Goal: Task Accomplishment & Management: Manage account settings

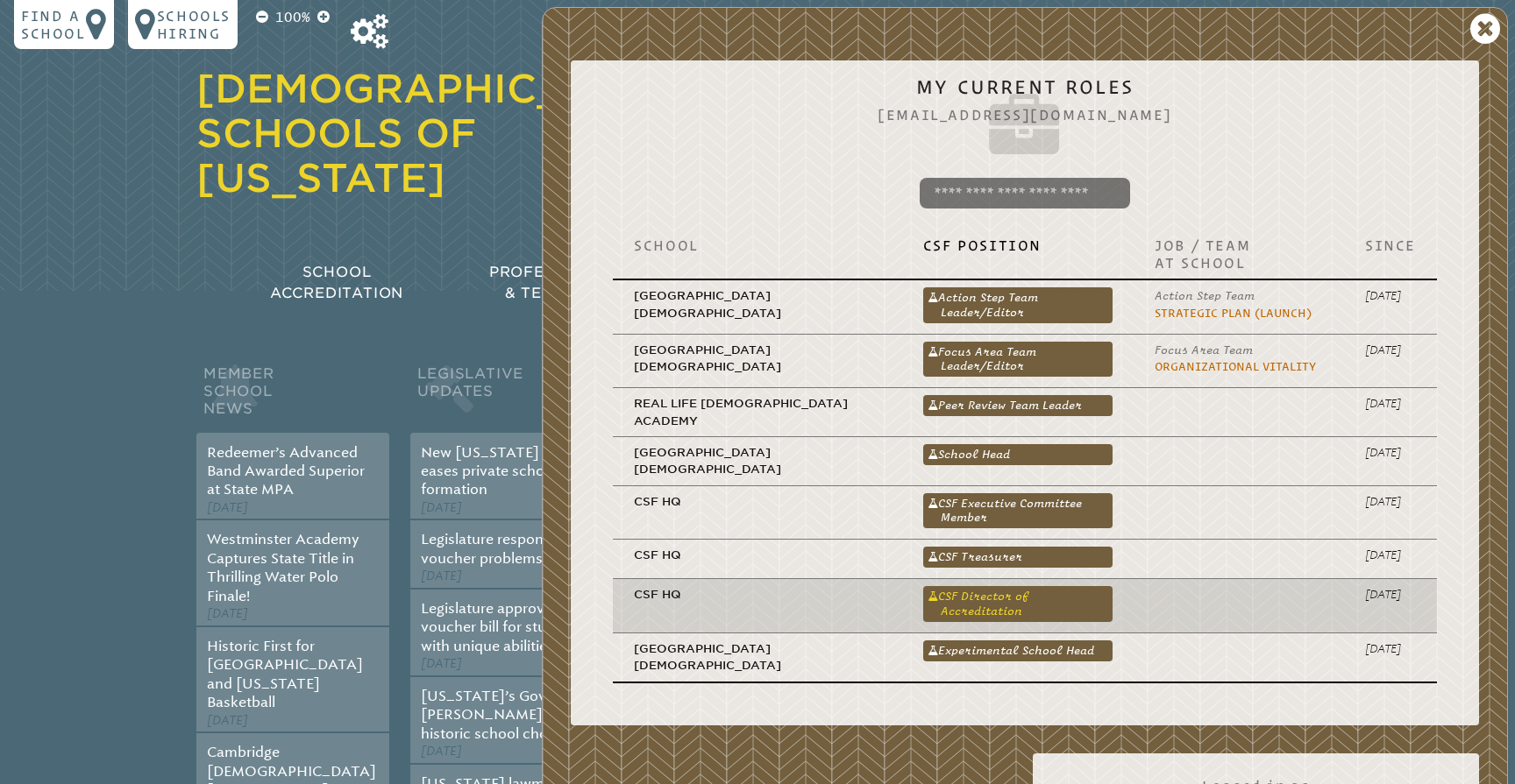
click at [957, 586] on link "CSF Director of Accreditation" at bounding box center [1017, 603] width 189 height 35
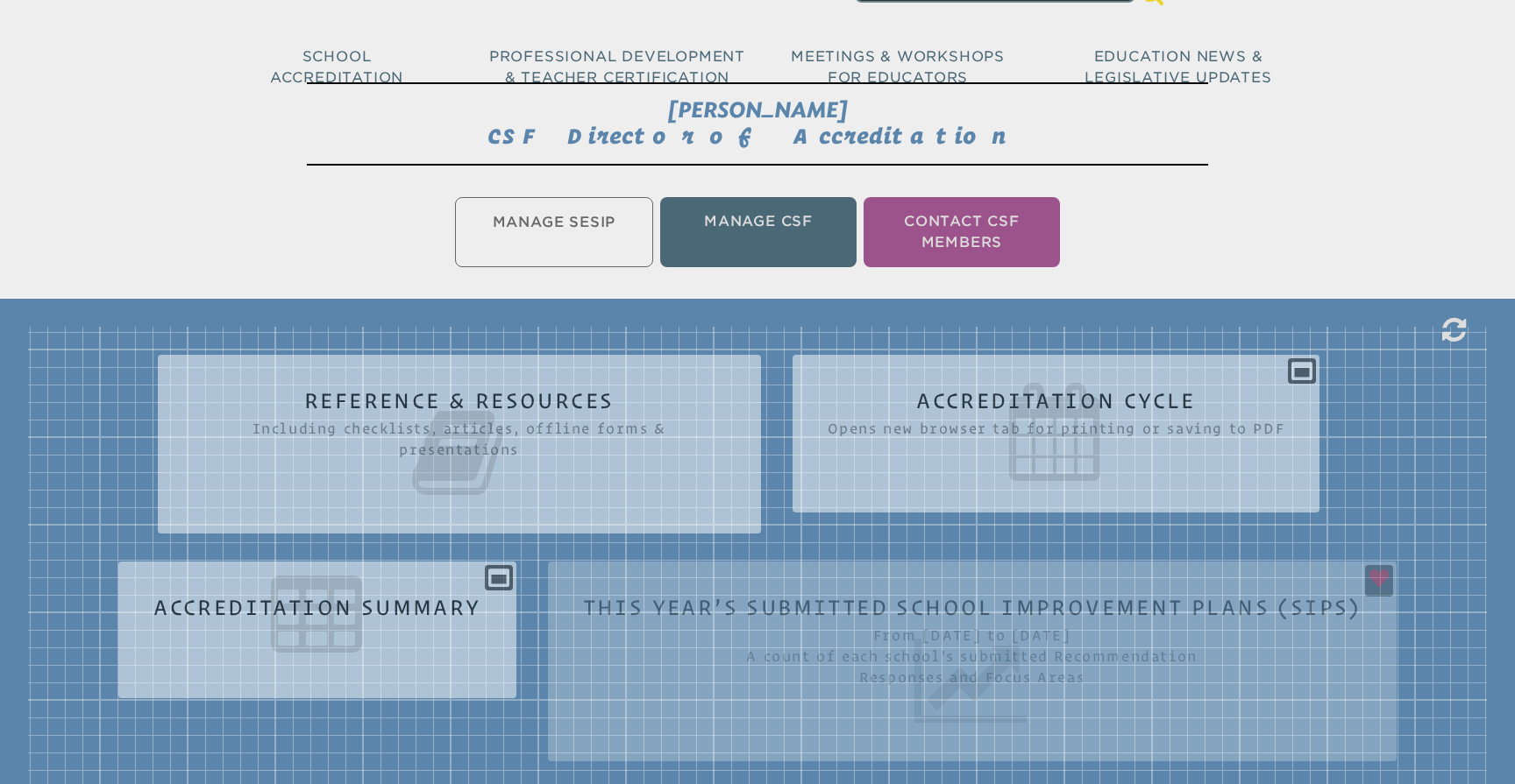
scroll to position [302, 0]
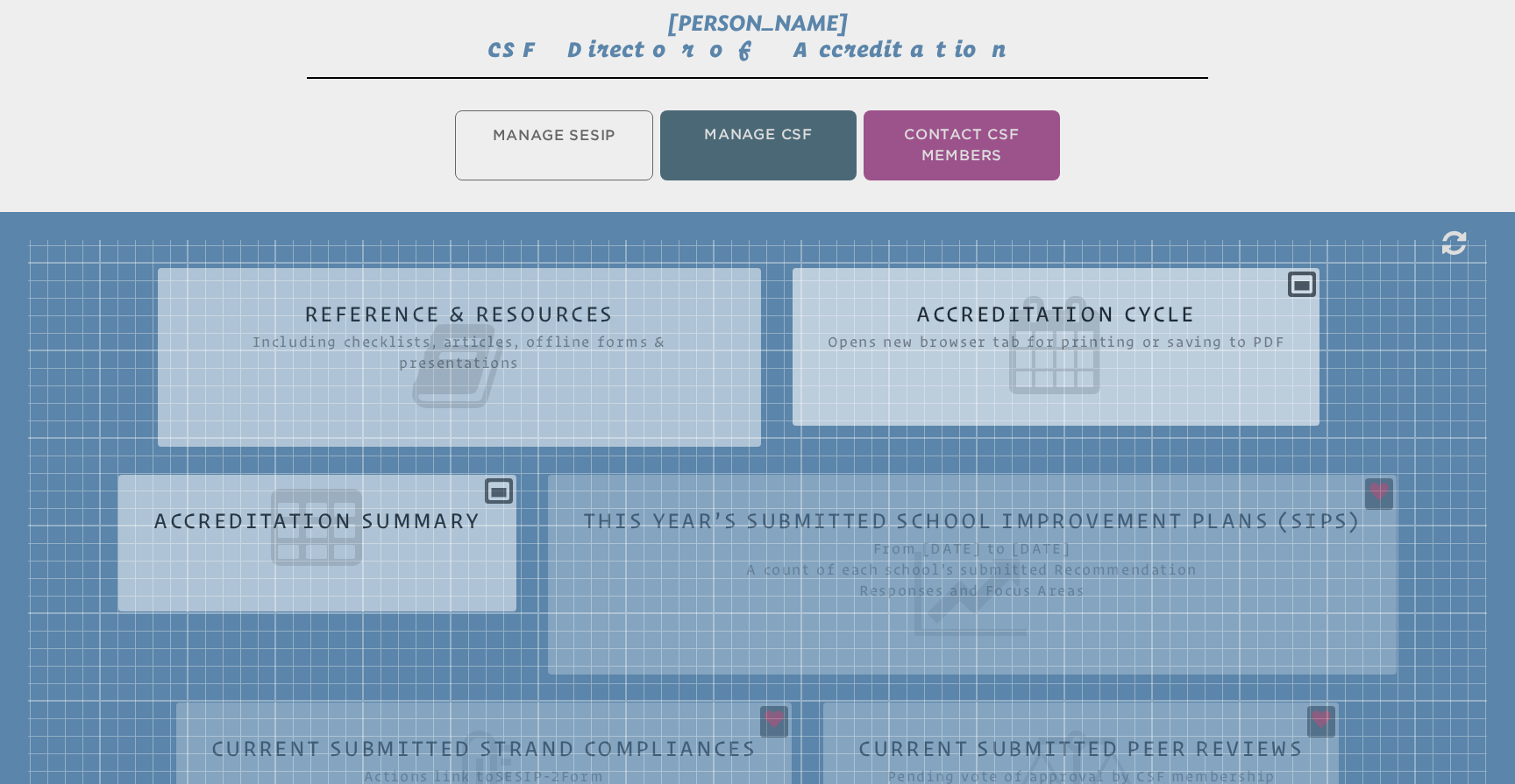
click at [1182, 316] on icon at bounding box center [1057, 346] width 458 height 99
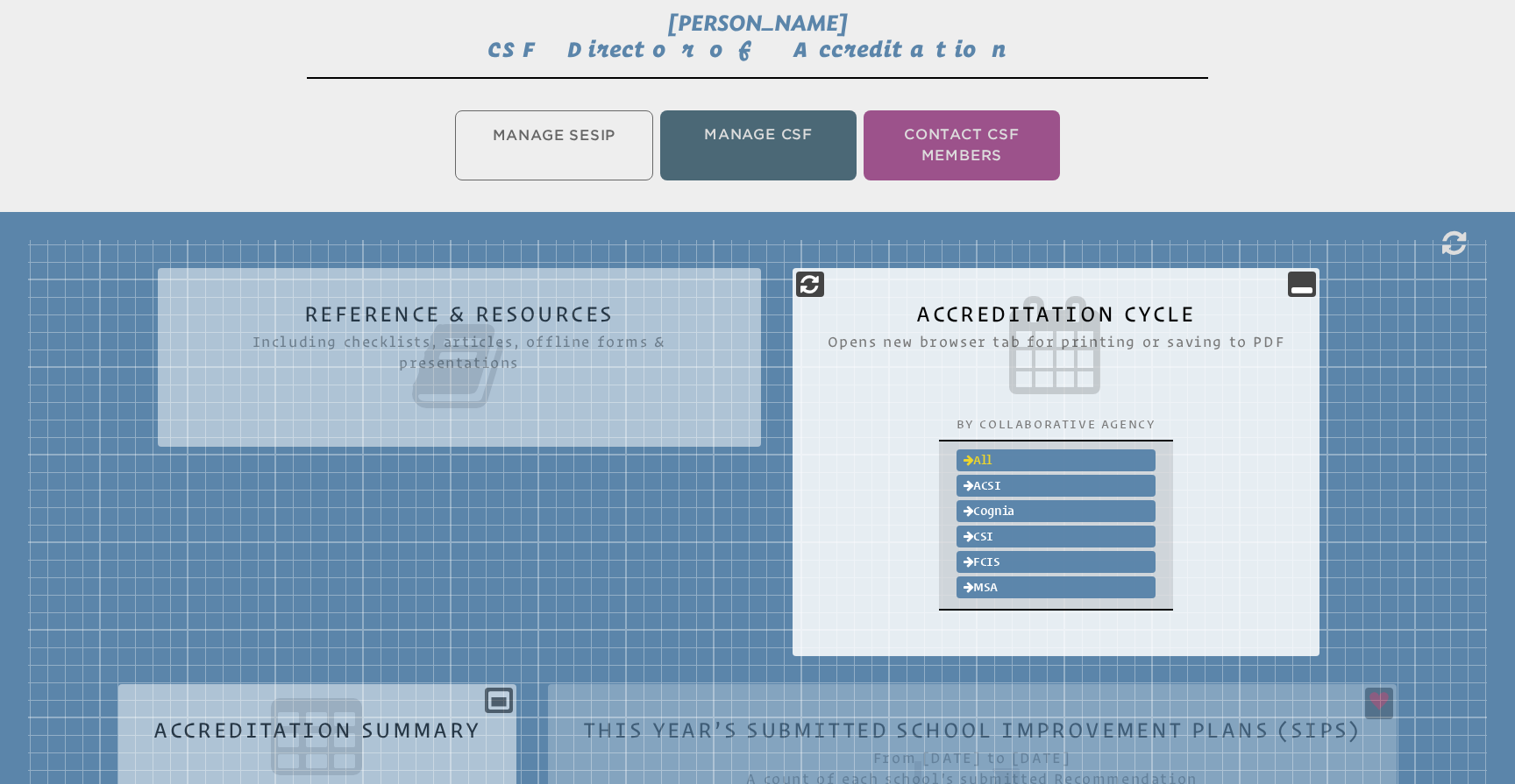
click at [992, 456] on link "All" at bounding box center [1057, 461] width 200 height 22
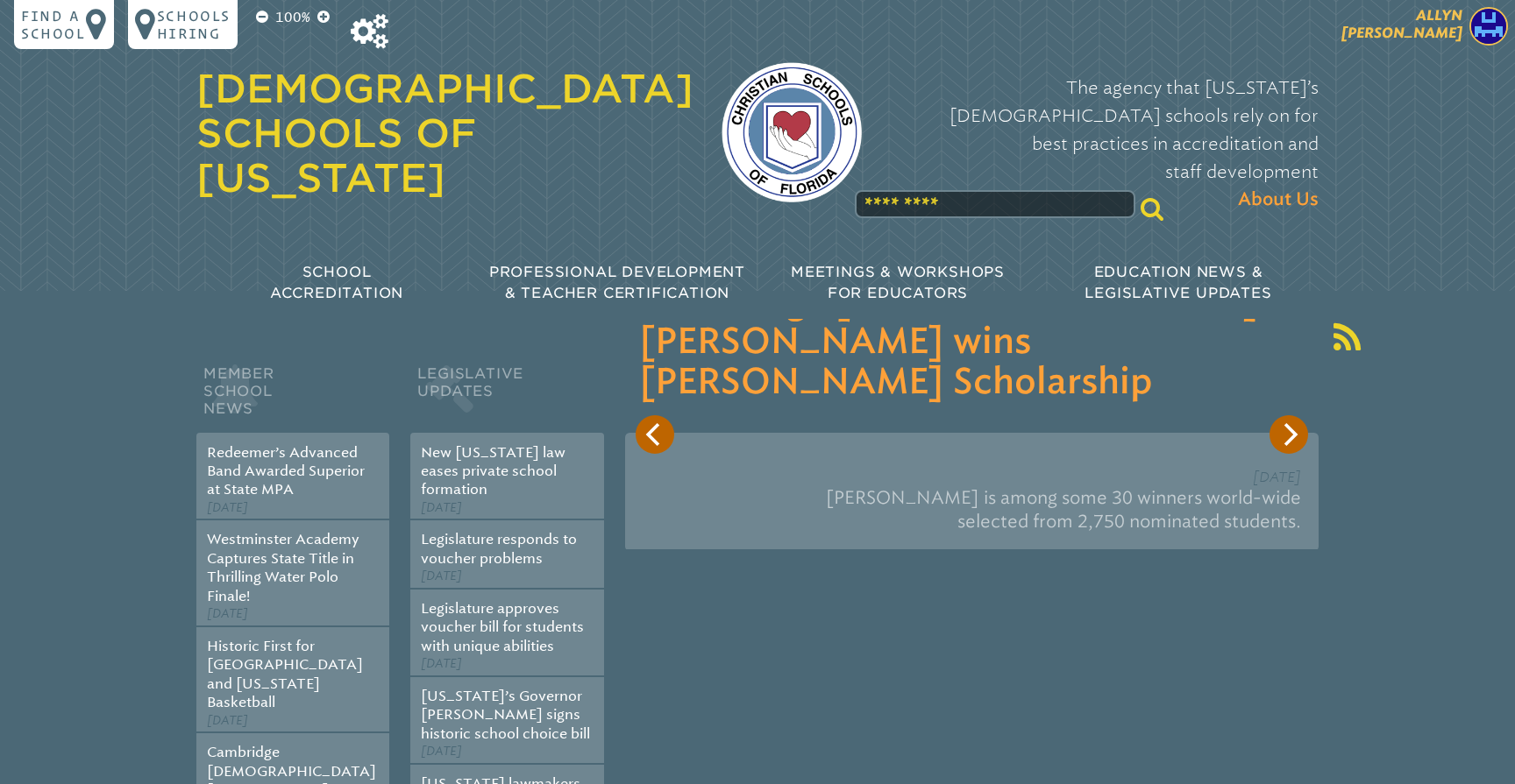
click at [1444, 23] on span "[PERSON_NAME]" at bounding box center [1402, 24] width 121 height 34
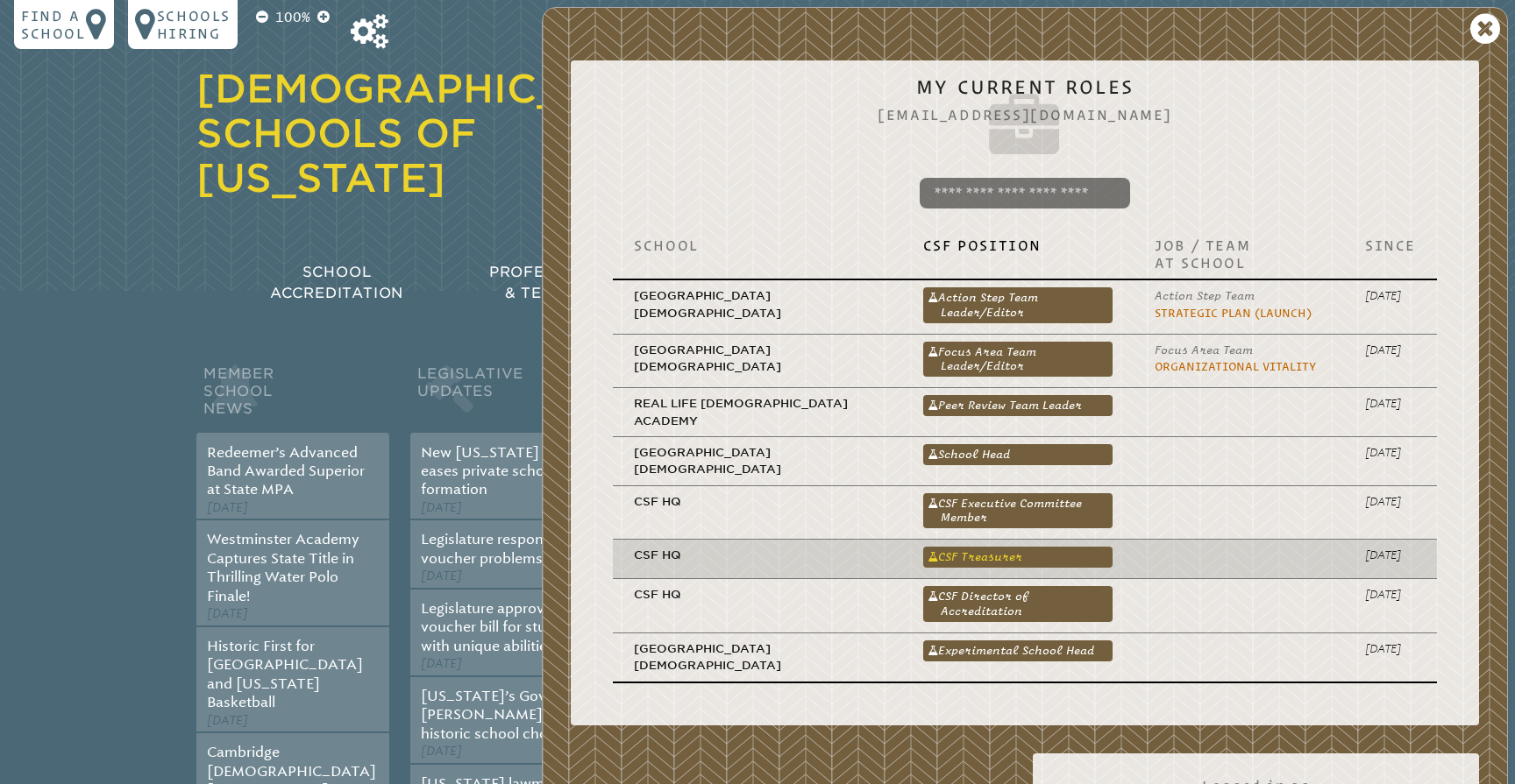
click at [971, 547] on link "CSF Treasurer" at bounding box center [1017, 557] width 189 height 21
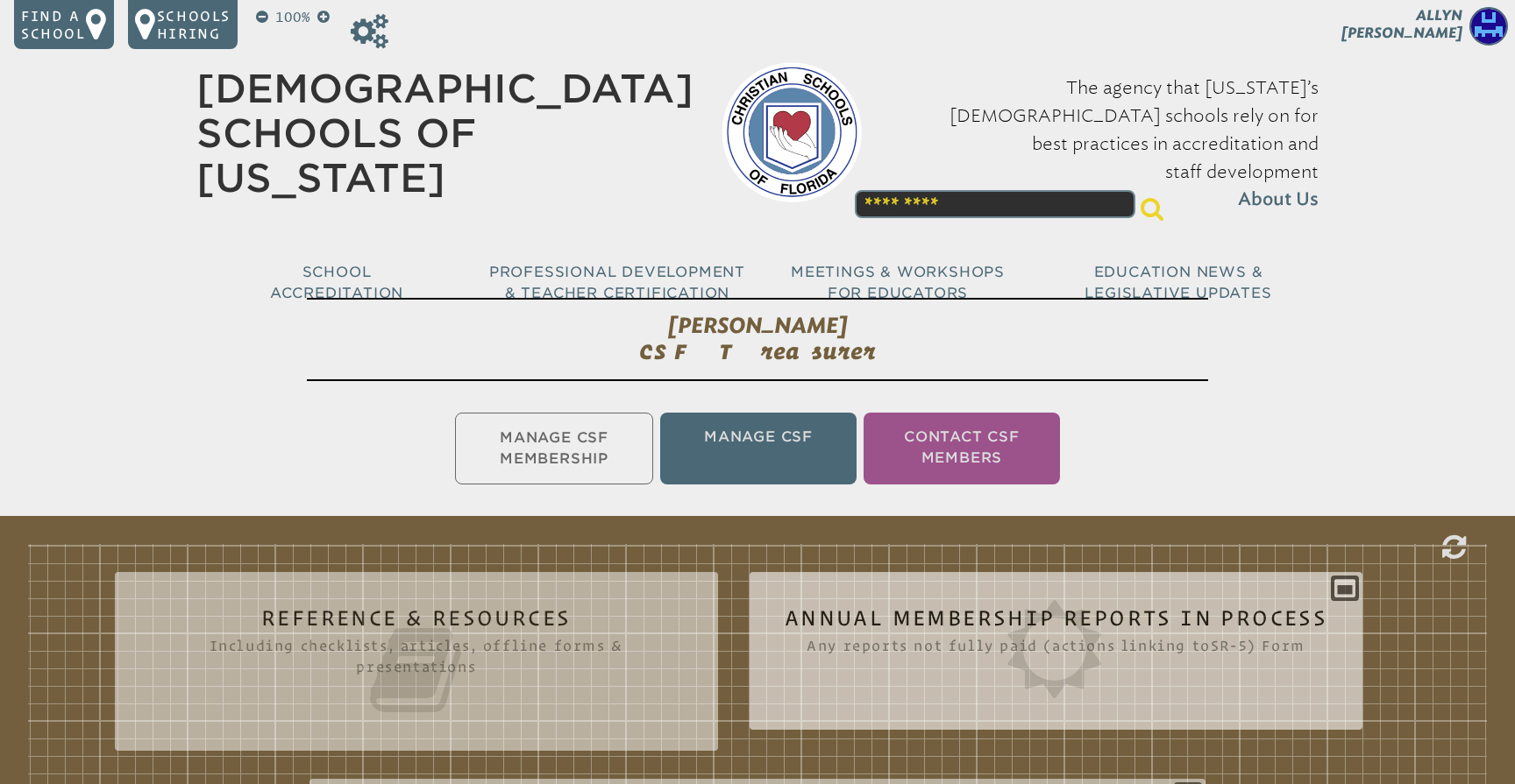
click at [1112, 614] on icon at bounding box center [1056, 650] width 542 height 99
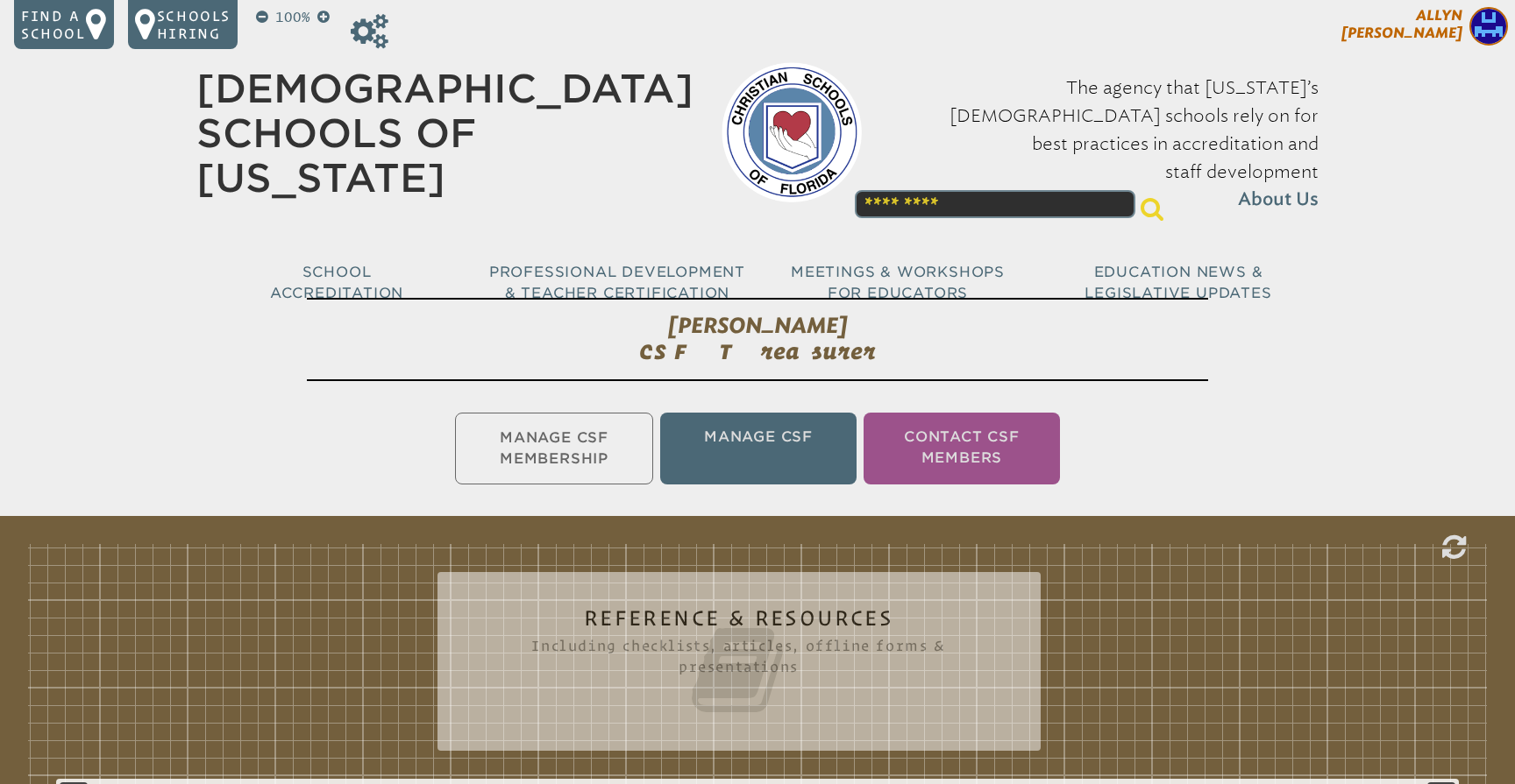
click at [1423, 33] on span "[PERSON_NAME]" at bounding box center [1402, 24] width 121 height 34
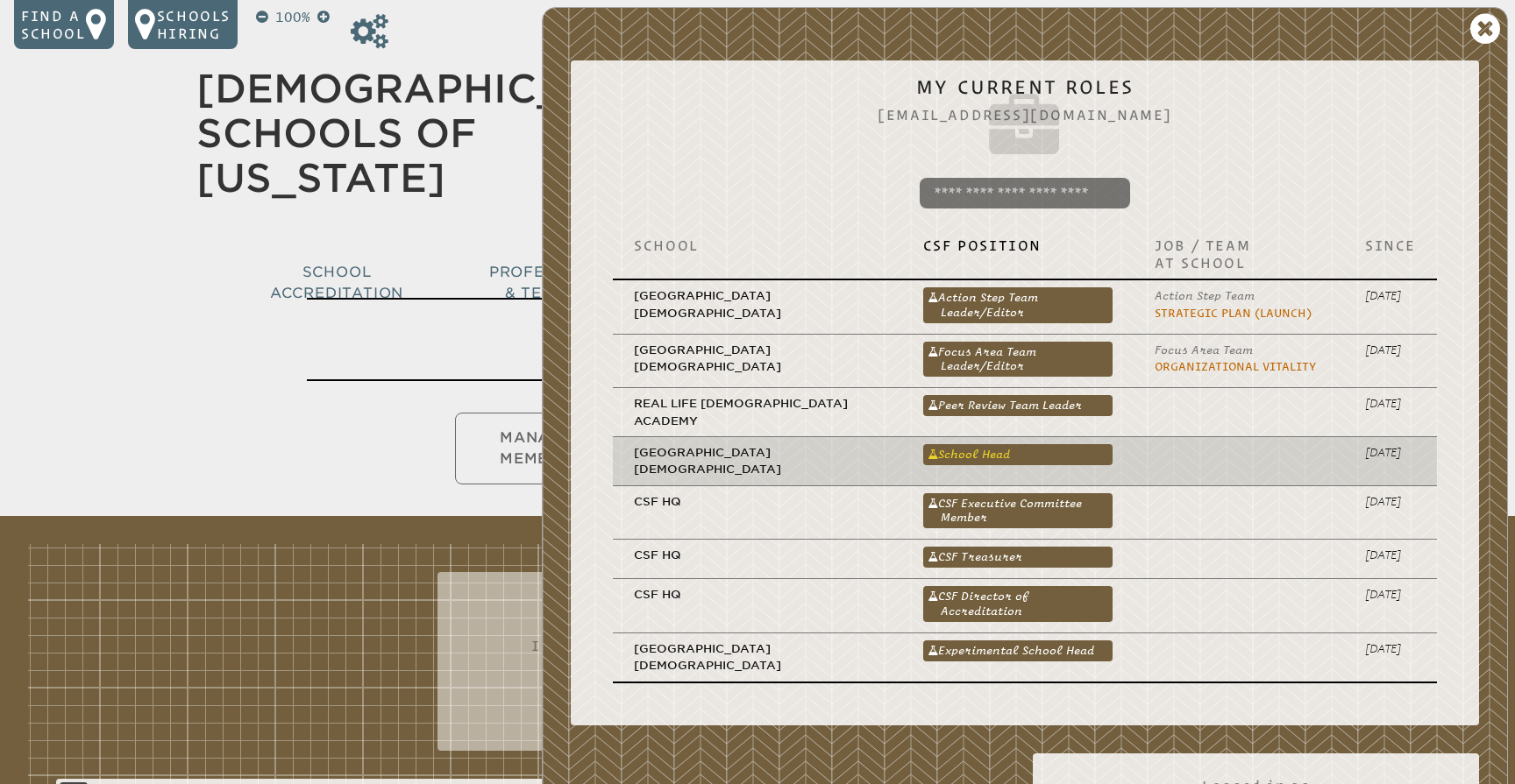
click at [957, 444] on link "School Head" at bounding box center [1017, 455] width 189 height 21
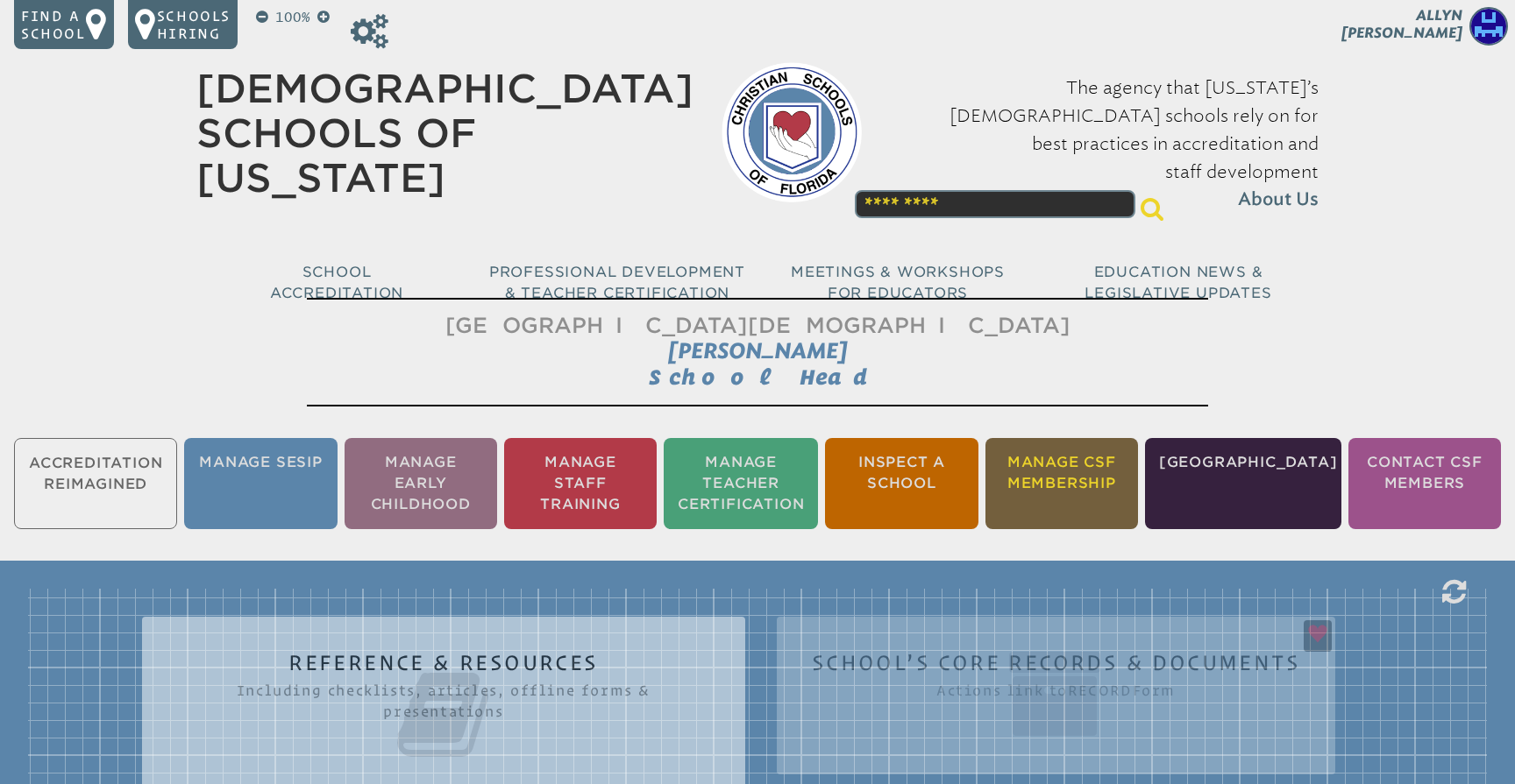
click at [1098, 465] on li "Manage CSF Membership" at bounding box center [1061, 484] width 153 height 91
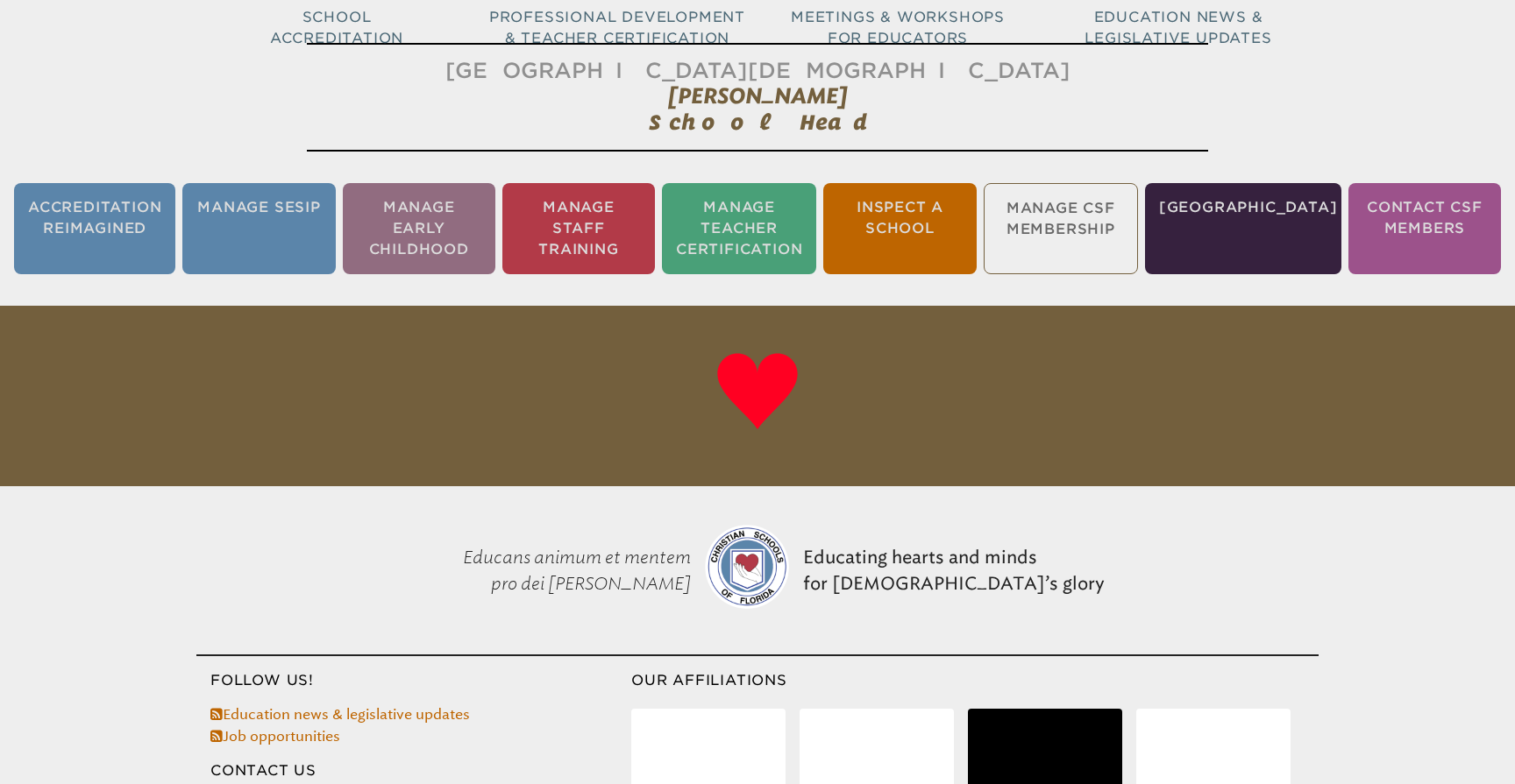
scroll to position [291, 0]
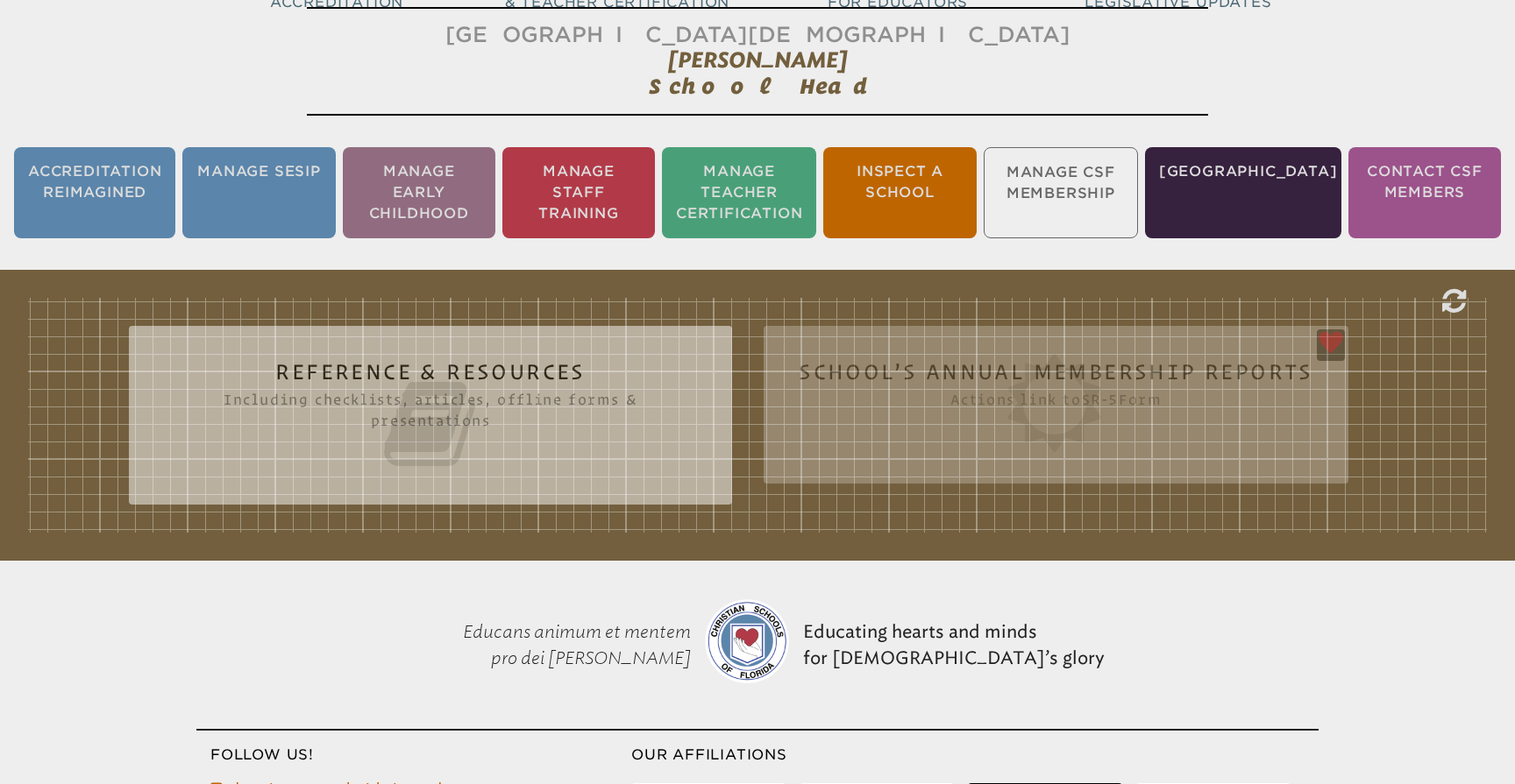
click at [1441, 383] on div "Reference & Resources Including checklists, articles, offline forms & presentat…" at bounding box center [758, 414] width 1459 height 235
click at [1370, 406] on div "Reference & Resources Including checklists, articles, offline forms & presentat…" at bounding box center [758, 414] width 1459 height 235
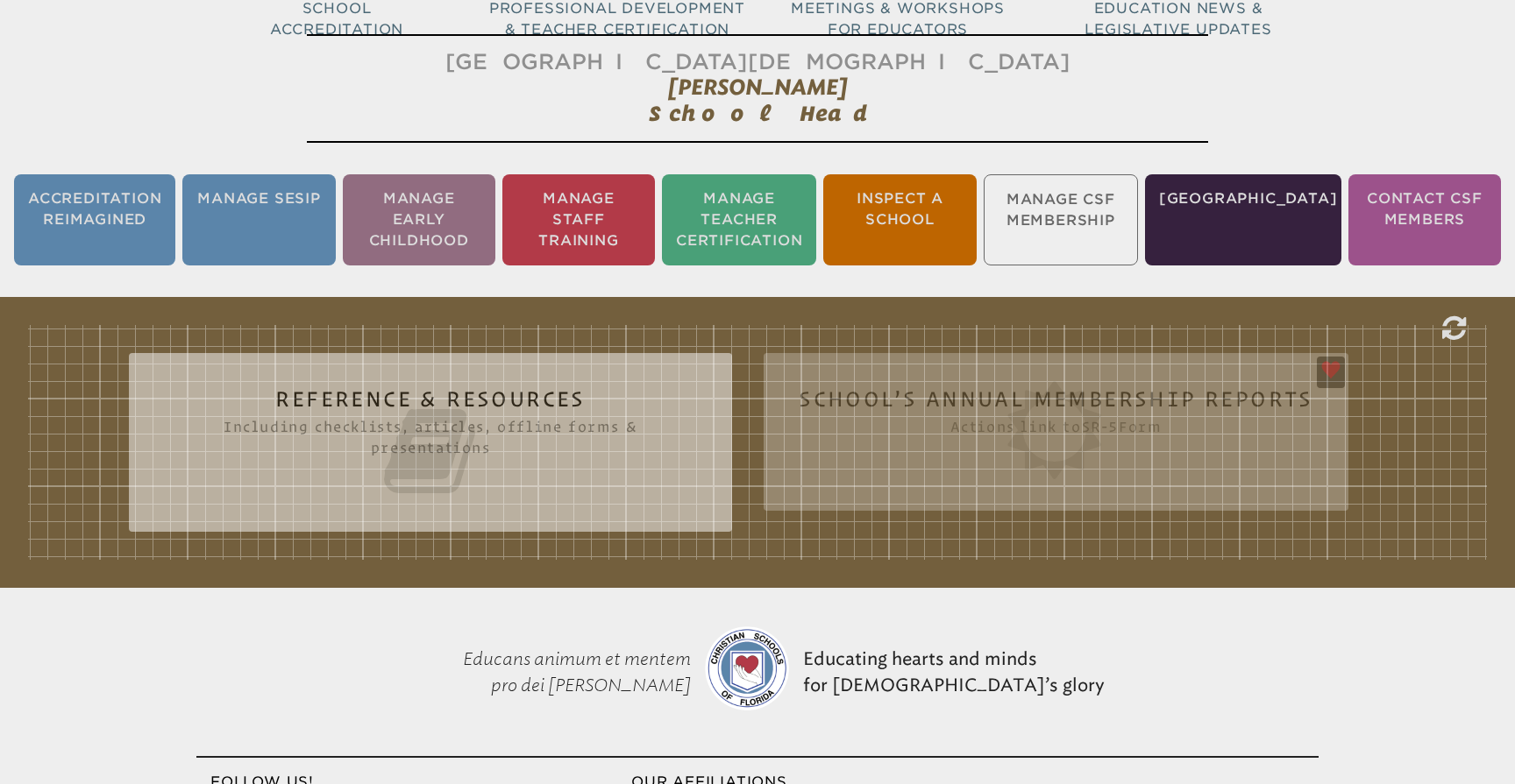
scroll to position [265, 0]
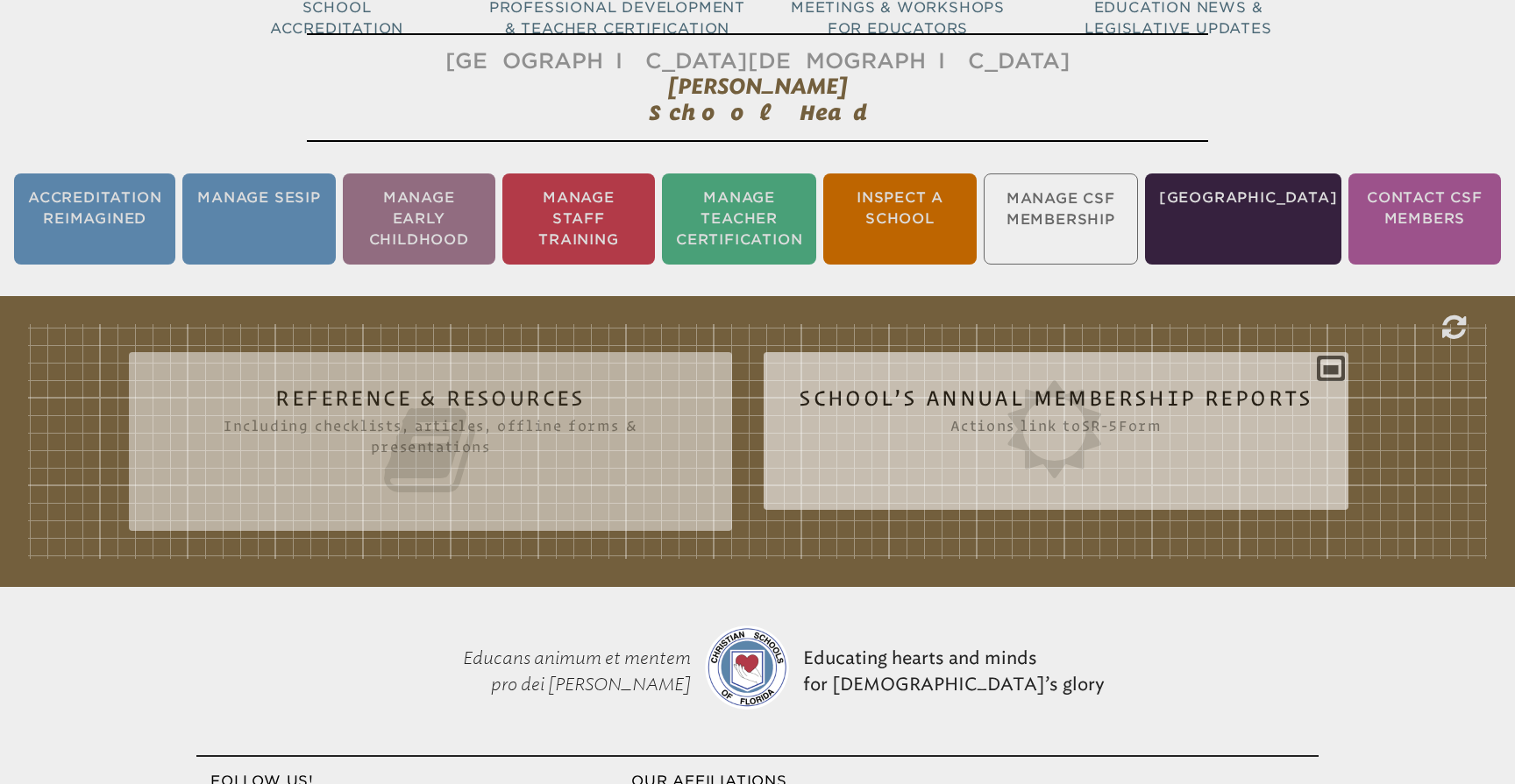
click at [1131, 408] on icon at bounding box center [1057, 430] width 515 height 99
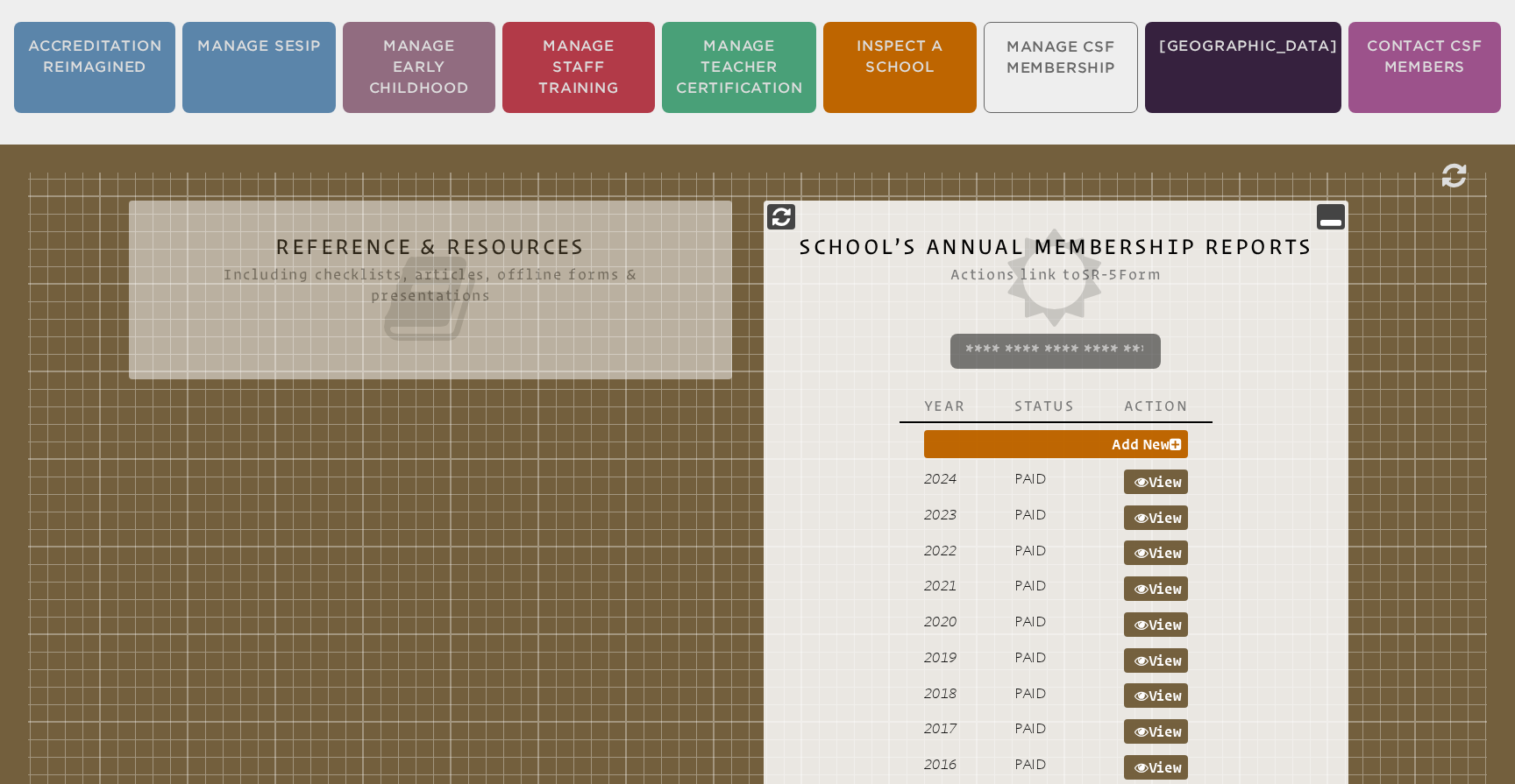
scroll to position [486, 0]
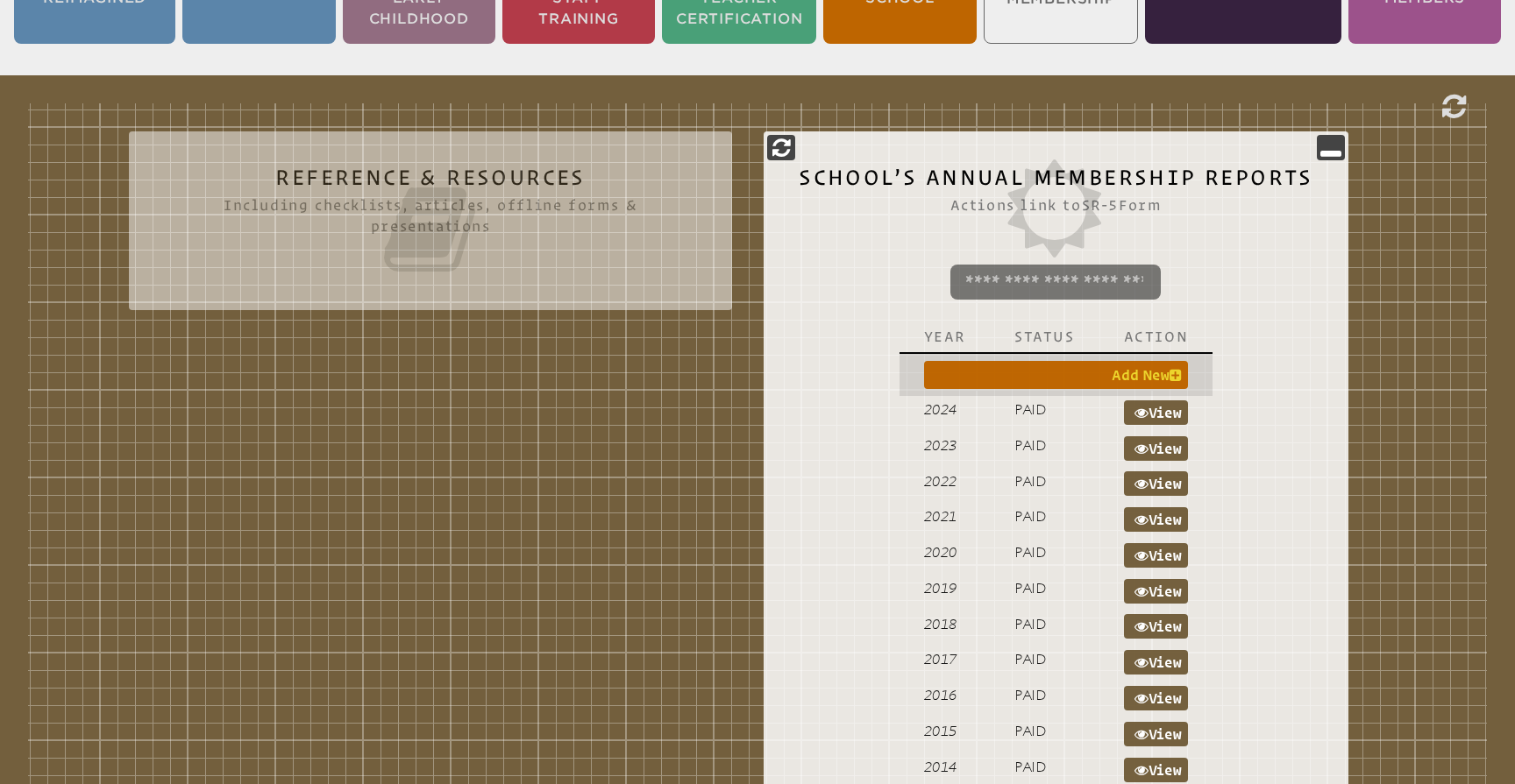
click at [1173, 372] on icon at bounding box center [1175, 374] width 12 height 14
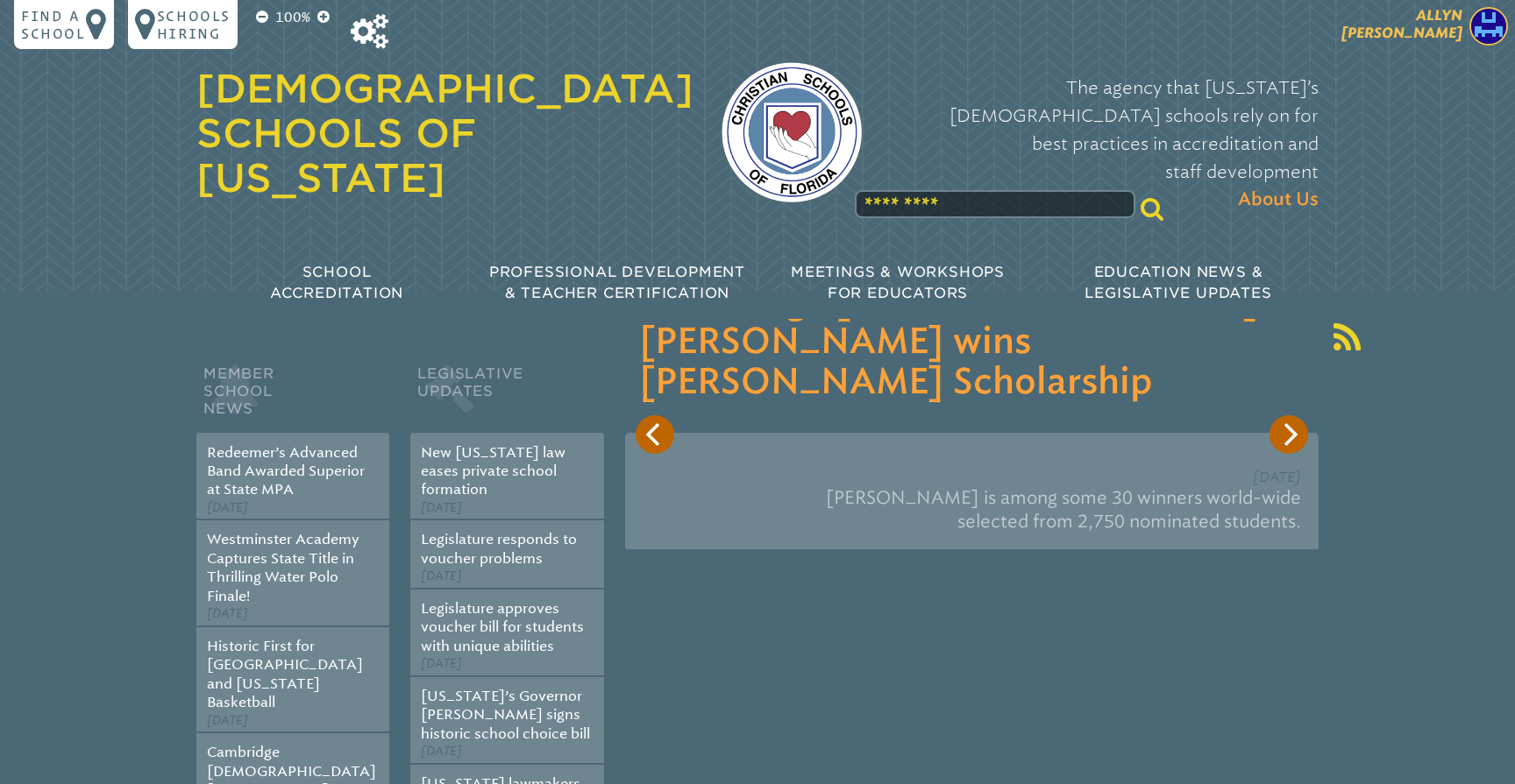
click at [1436, 35] on span "[PERSON_NAME]" at bounding box center [1402, 24] width 121 height 34
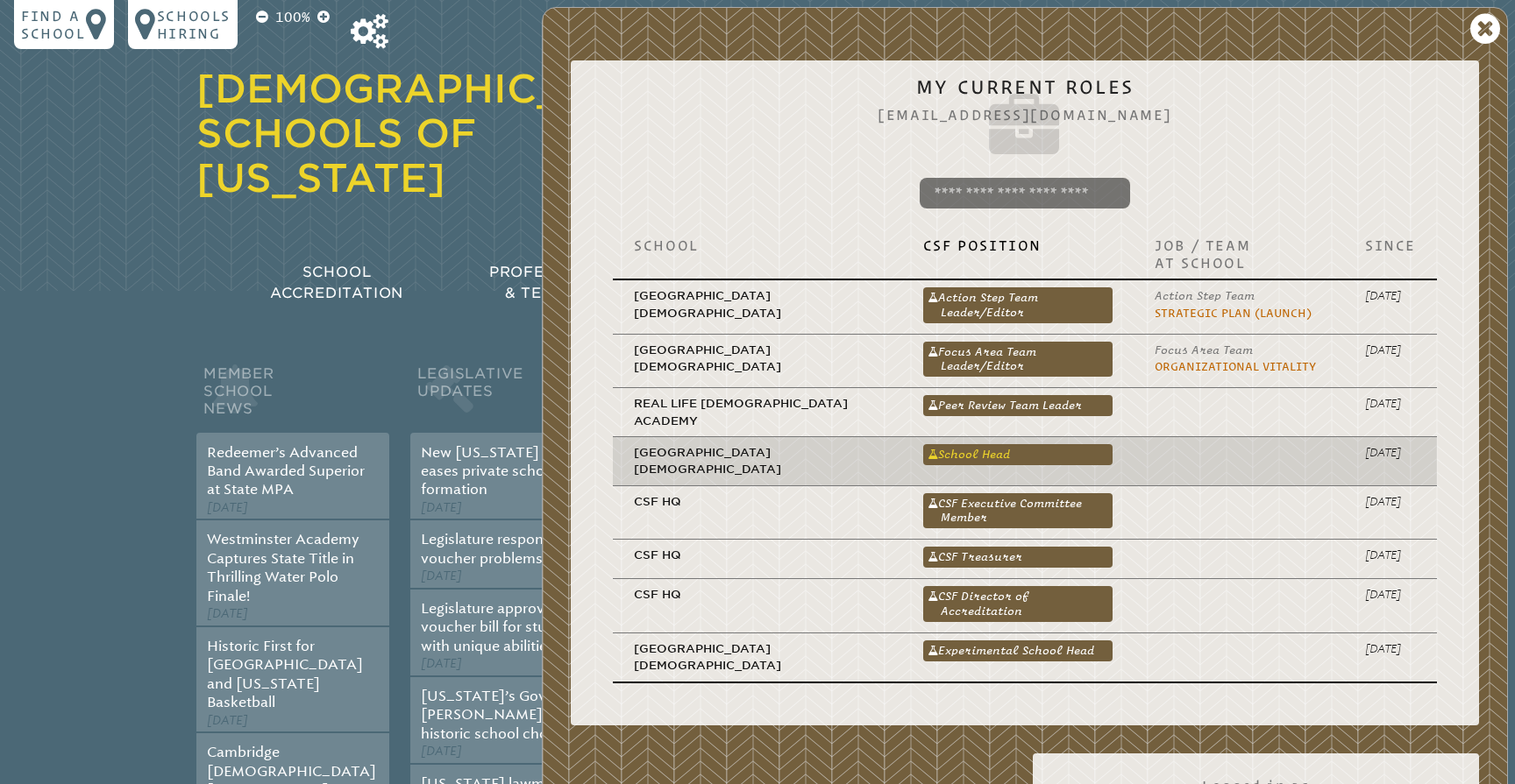
click at [960, 444] on link "School Head" at bounding box center [1017, 455] width 189 height 21
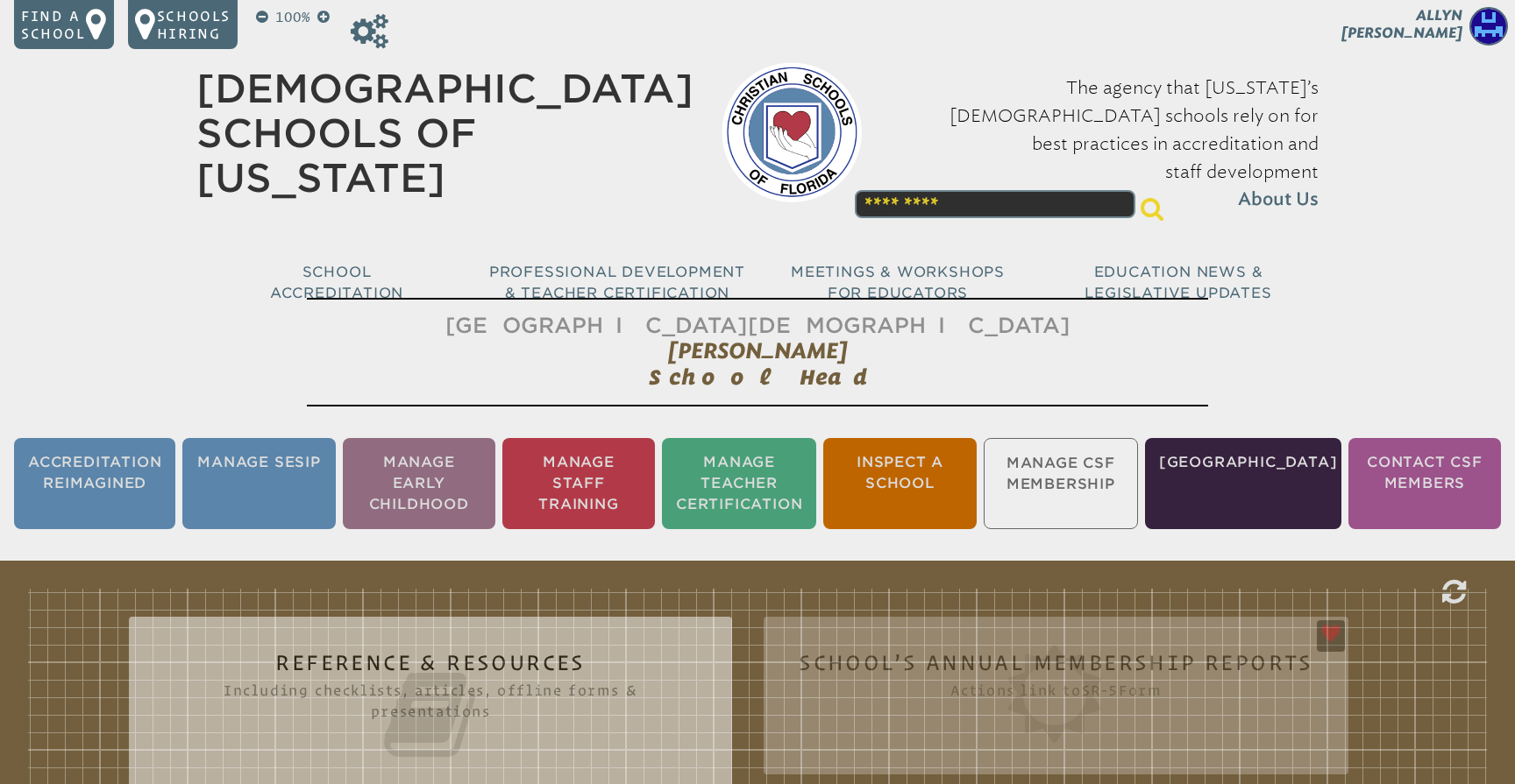
click at [1094, 461] on ul "Accreditation Reimagined Manage SESIP Manage Early Childhood Manage Staff Train…" at bounding box center [757, 484] width 1515 height 99
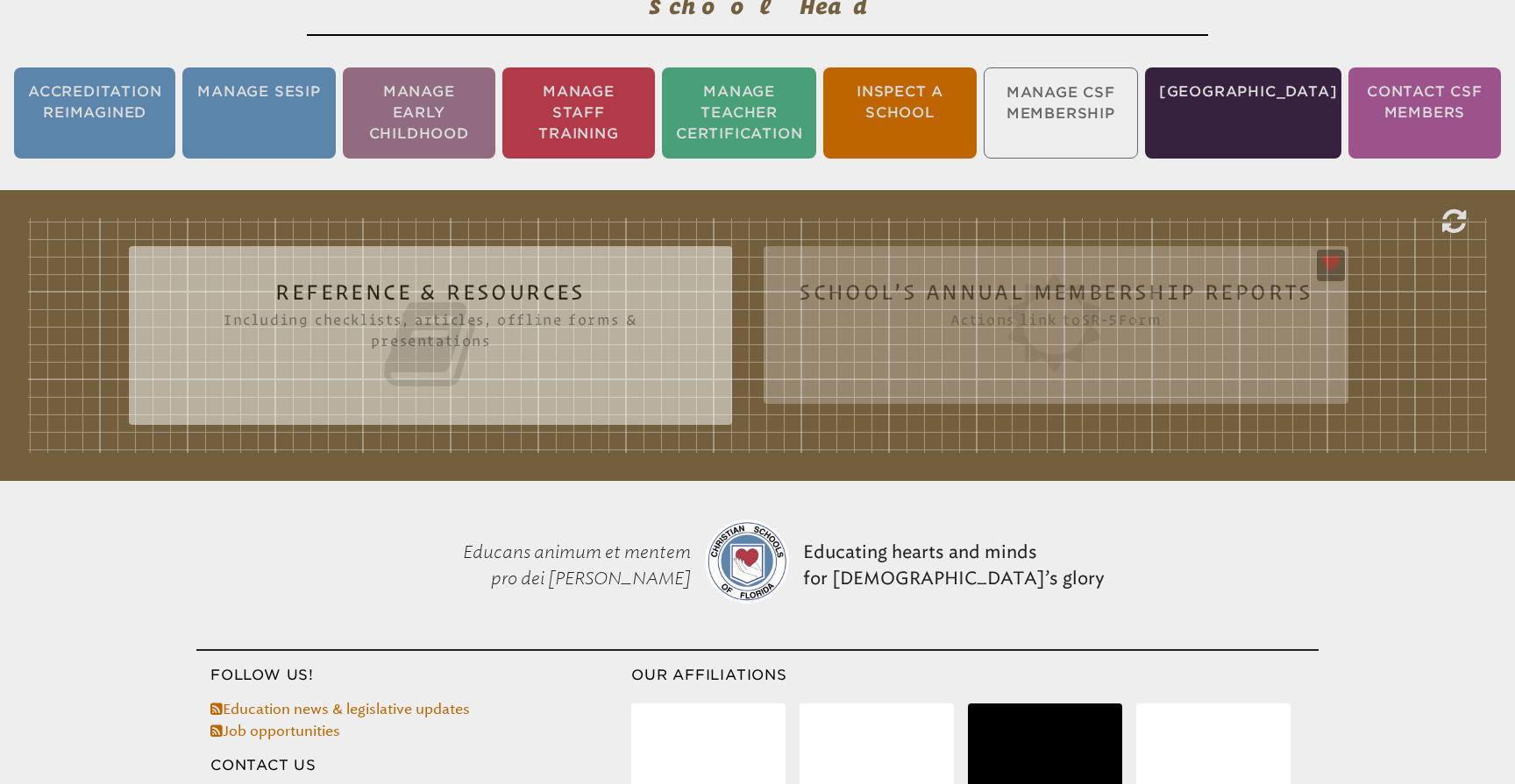
scroll to position [413, 0]
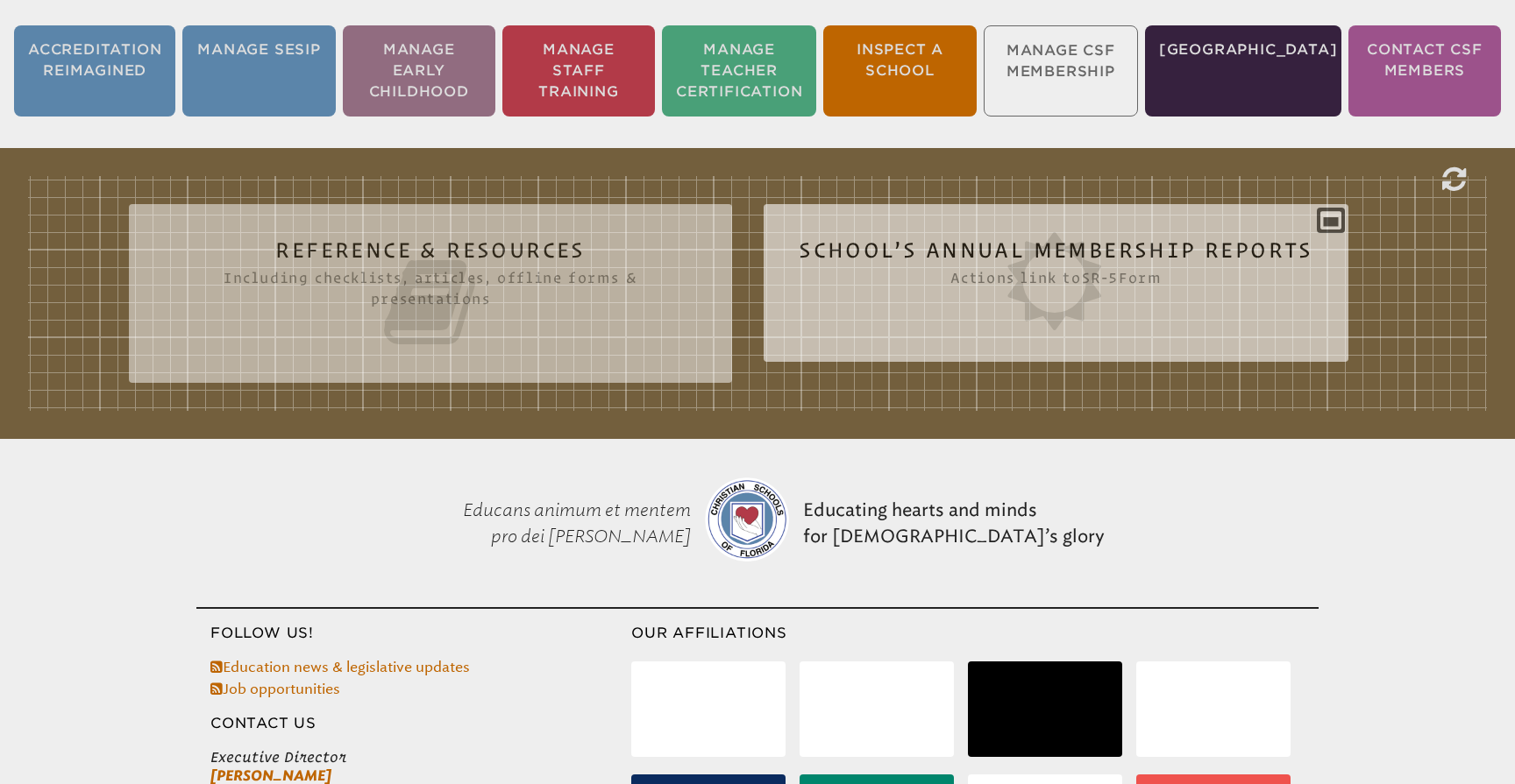
click at [1185, 254] on icon at bounding box center [1057, 281] width 515 height 99
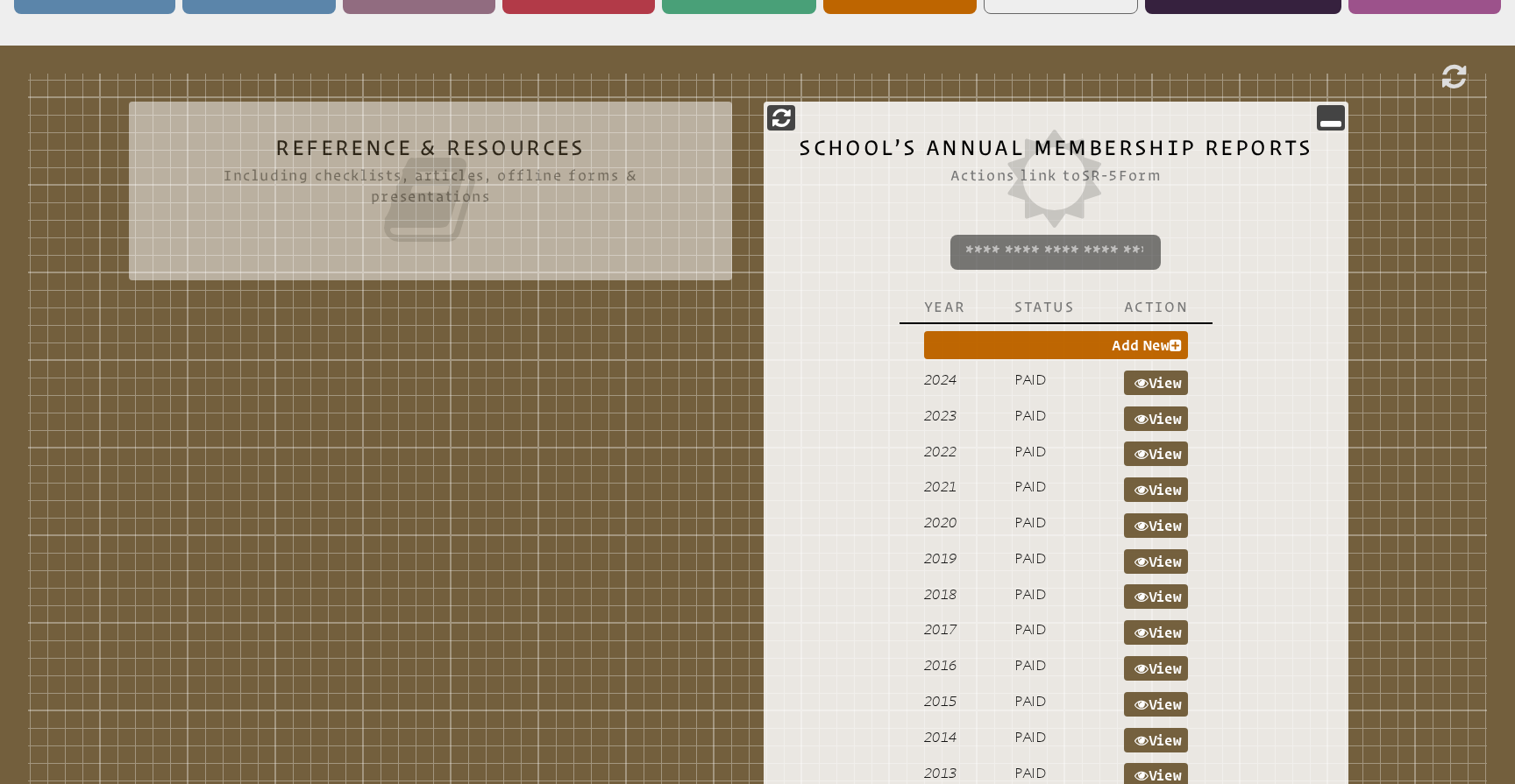
scroll to position [529, 0]
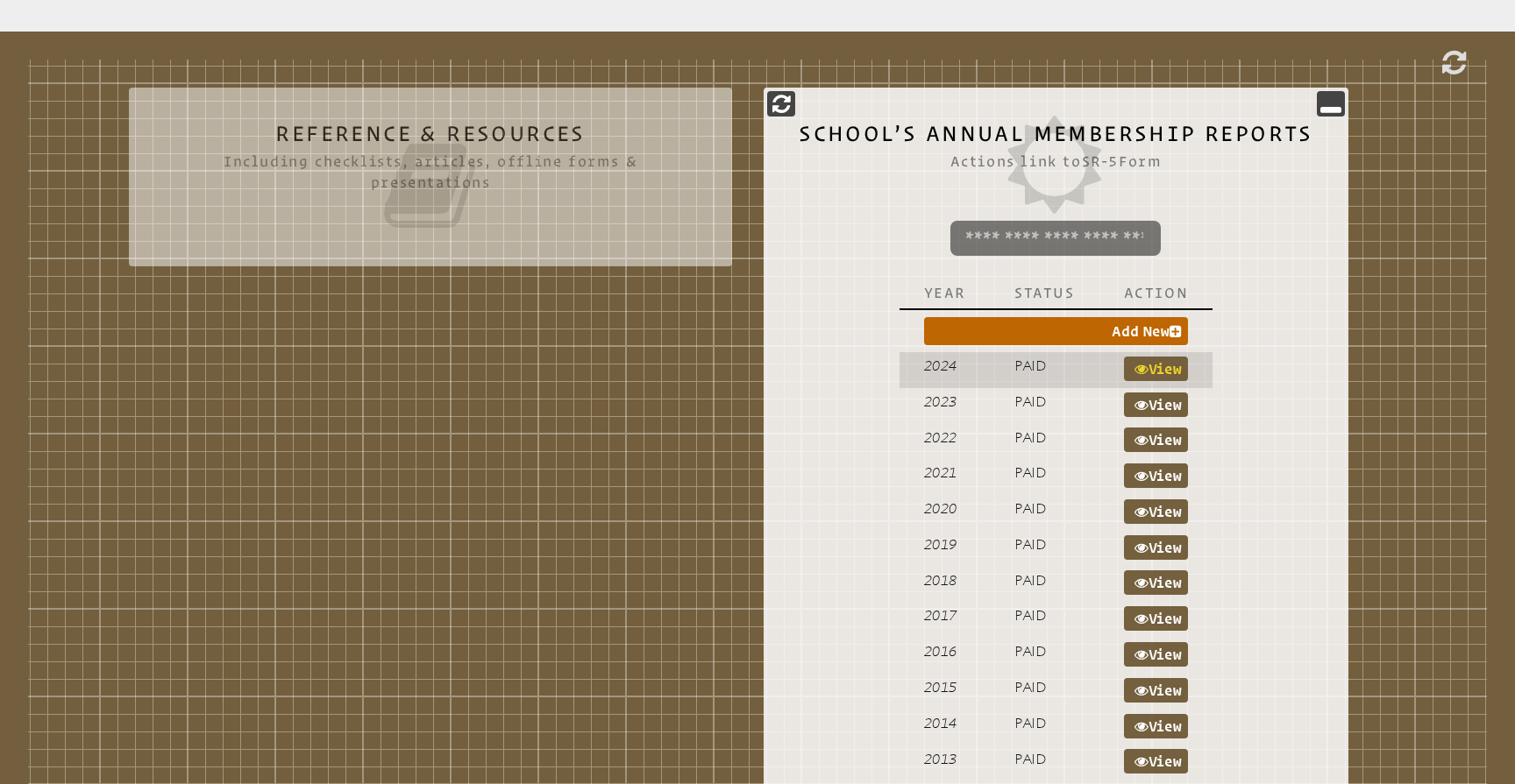
click at [1163, 364] on link "View" at bounding box center [1156, 369] width 65 height 25
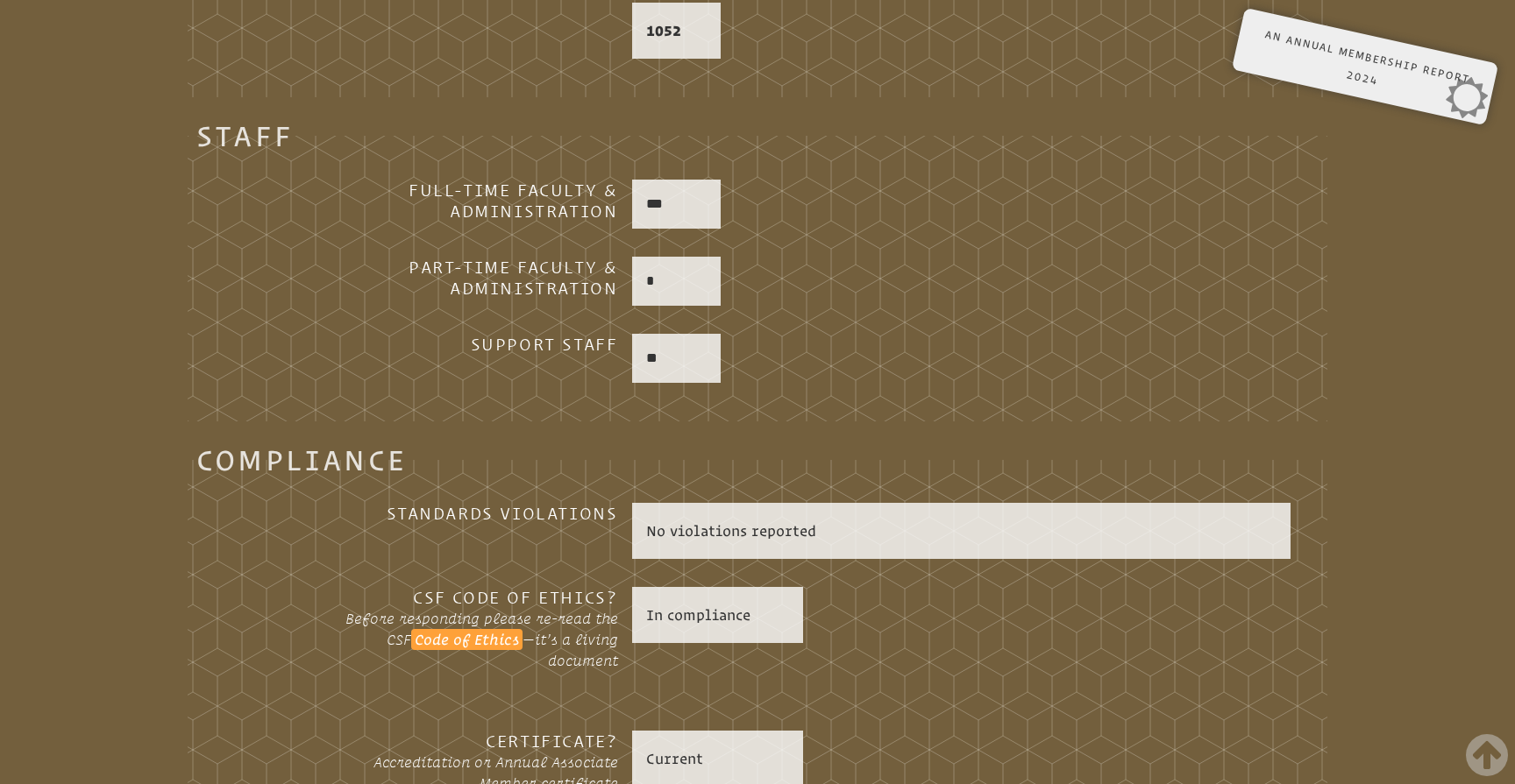
scroll to position [2260, 0]
